Goal: Register for event/course

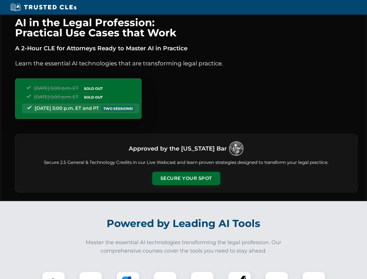
click at [186, 179] on button "Secure Your Spot" at bounding box center [186, 178] width 68 height 13
click at [54, 275] on img at bounding box center [53, 283] width 17 height 17
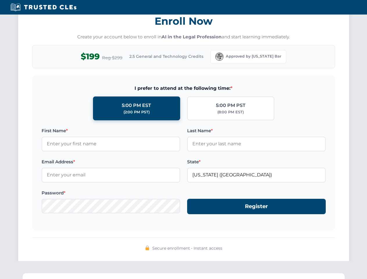
scroll to position [571, 0]
